Goal: Entertainment & Leisure: Browse casually

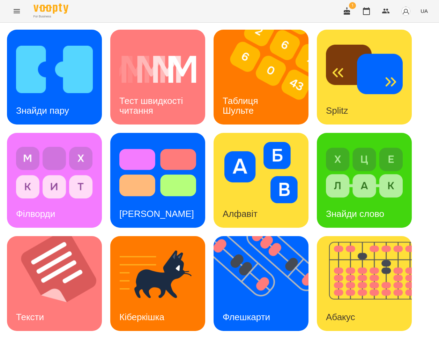
scroll to position [205, 0]
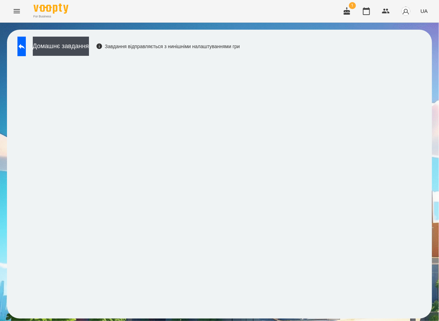
click at [25, 46] on icon at bounding box center [21, 46] width 6 height 5
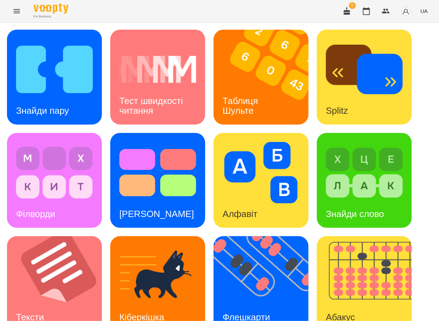
scroll to position [200, 0]
click at [362, 236] on img at bounding box center [369, 283] width 104 height 95
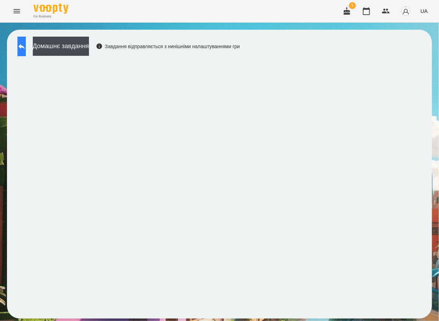
click at [23, 39] on button at bounding box center [21, 47] width 8 height 20
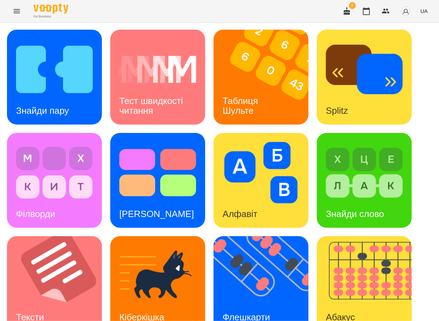
scroll to position [135, 0]
click at [264, 303] on div "Флешкарти" at bounding box center [246, 317] width 66 height 28
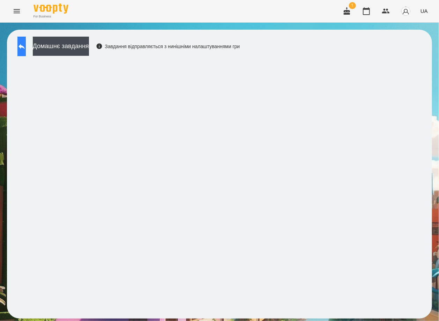
click at [26, 45] on button at bounding box center [21, 47] width 8 height 20
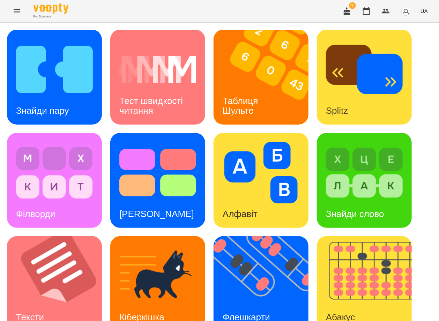
scroll to position [197, 0]
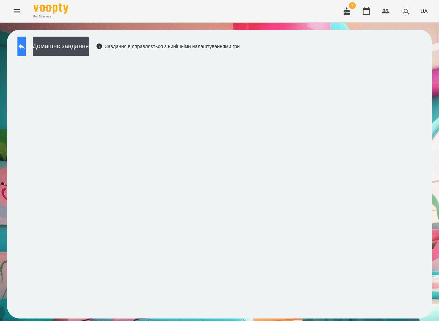
click at [26, 49] on icon at bounding box center [21, 46] width 8 height 8
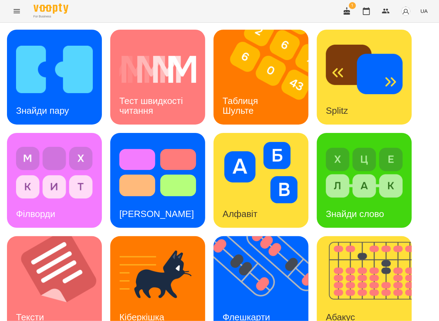
scroll to position [169, 0]
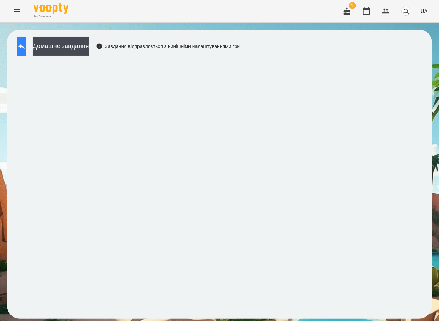
click at [25, 37] on div "Домашнє завдання Завдання відправляється з нинішніми налаштуваннями гри" at bounding box center [219, 174] width 425 height 289
click at [25, 37] on button at bounding box center [21, 47] width 8 height 20
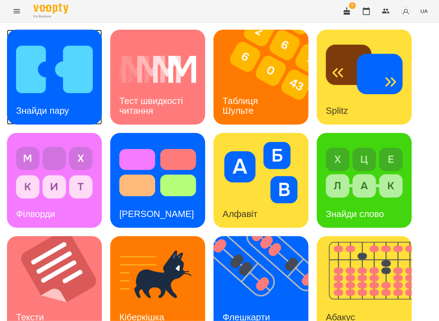
click at [33, 61] on img at bounding box center [54, 69] width 77 height 61
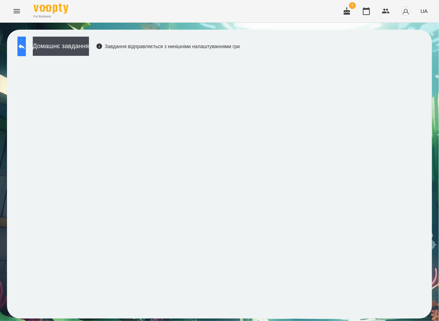
click at [26, 48] on button at bounding box center [21, 47] width 8 height 20
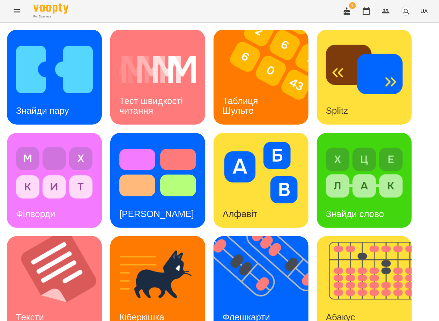
scroll to position [171, 0]
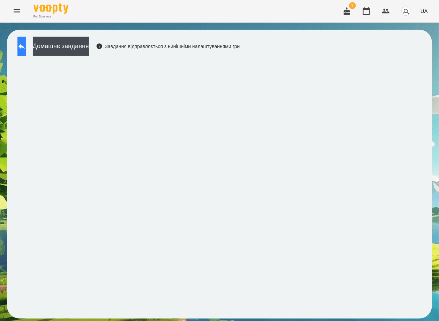
click at [24, 45] on icon at bounding box center [21, 46] width 8 height 8
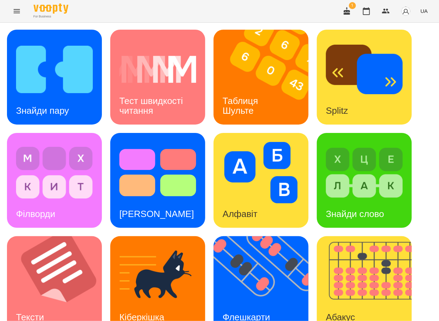
scroll to position [223, 0]
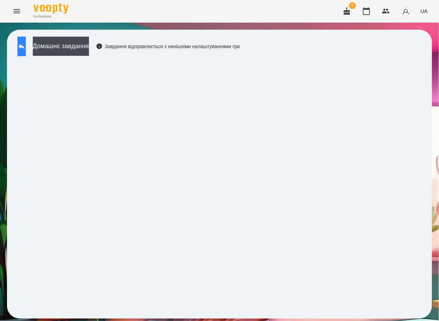
click at [25, 46] on icon at bounding box center [21, 46] width 6 height 5
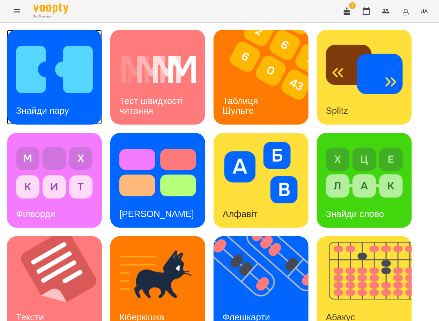
click at [29, 46] on img at bounding box center [54, 69] width 77 height 61
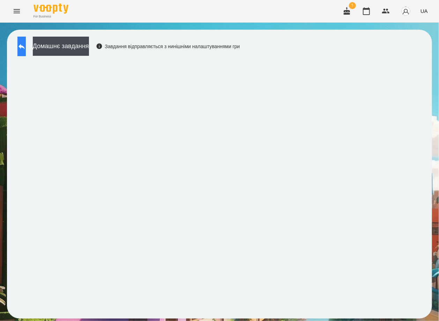
click at [22, 50] on button at bounding box center [21, 47] width 8 height 20
